Goal: Task Accomplishment & Management: Manage account settings

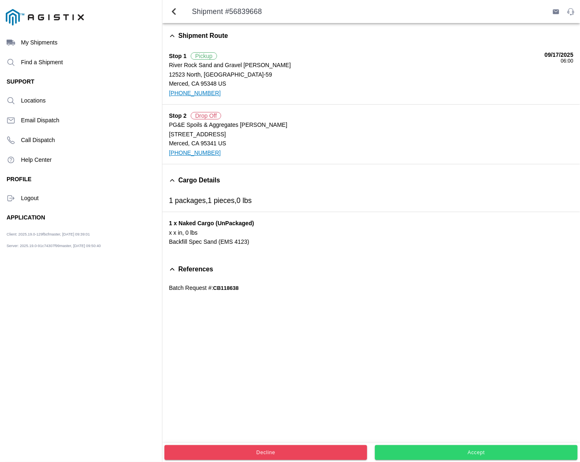
click at [0, 0] on slot "Accept" at bounding box center [0, 0] width 0 height 0
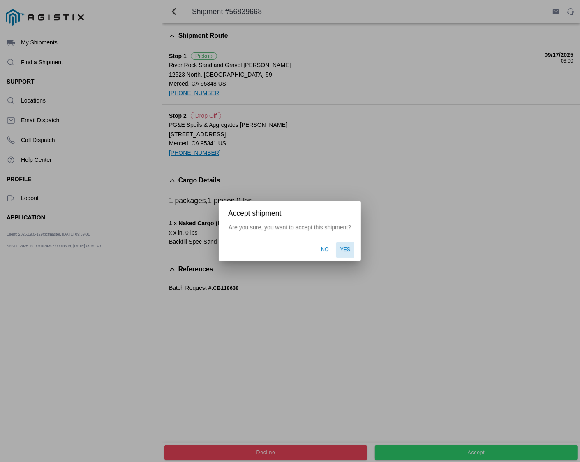
click at [344, 249] on span "Yes" at bounding box center [346, 249] width 10 height 7
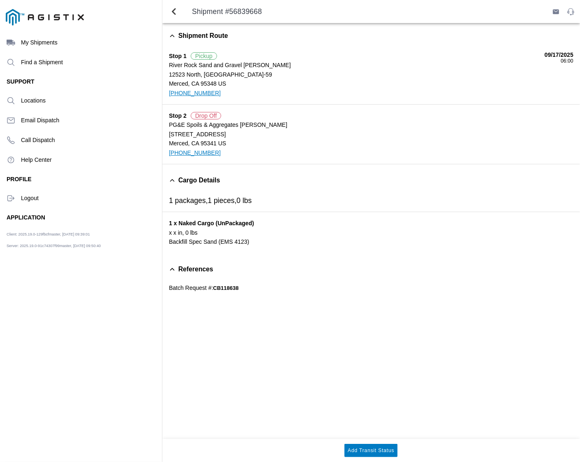
click at [0, 0] on slot "Shipment #56839668" at bounding box center [0, 0] width 0 height 0
click at [178, 12] on span "back" at bounding box center [174, 12] width 10 height 20
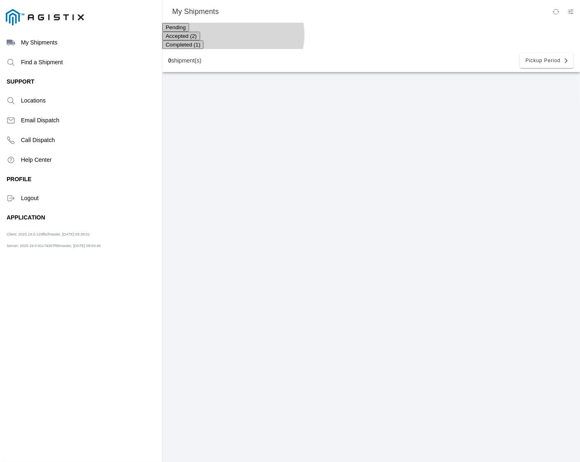
click at [200, 39] on ion-segment-button "Accepted (2)" at bounding box center [181, 35] width 38 height 7
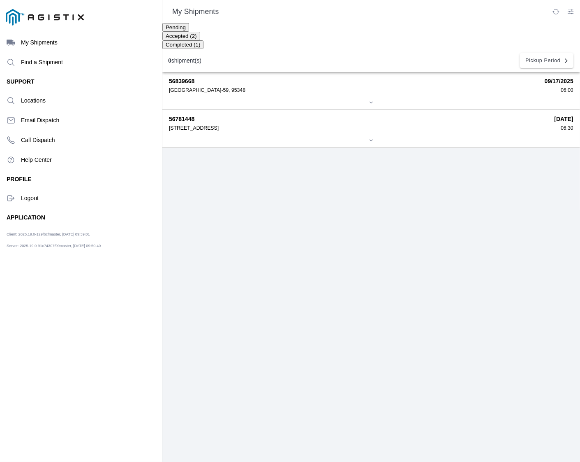
click at [24, 199] on ion-label "Logout" at bounding box center [88, 198] width 135 height 7
